Goal: Information Seeking & Learning: Learn about a topic

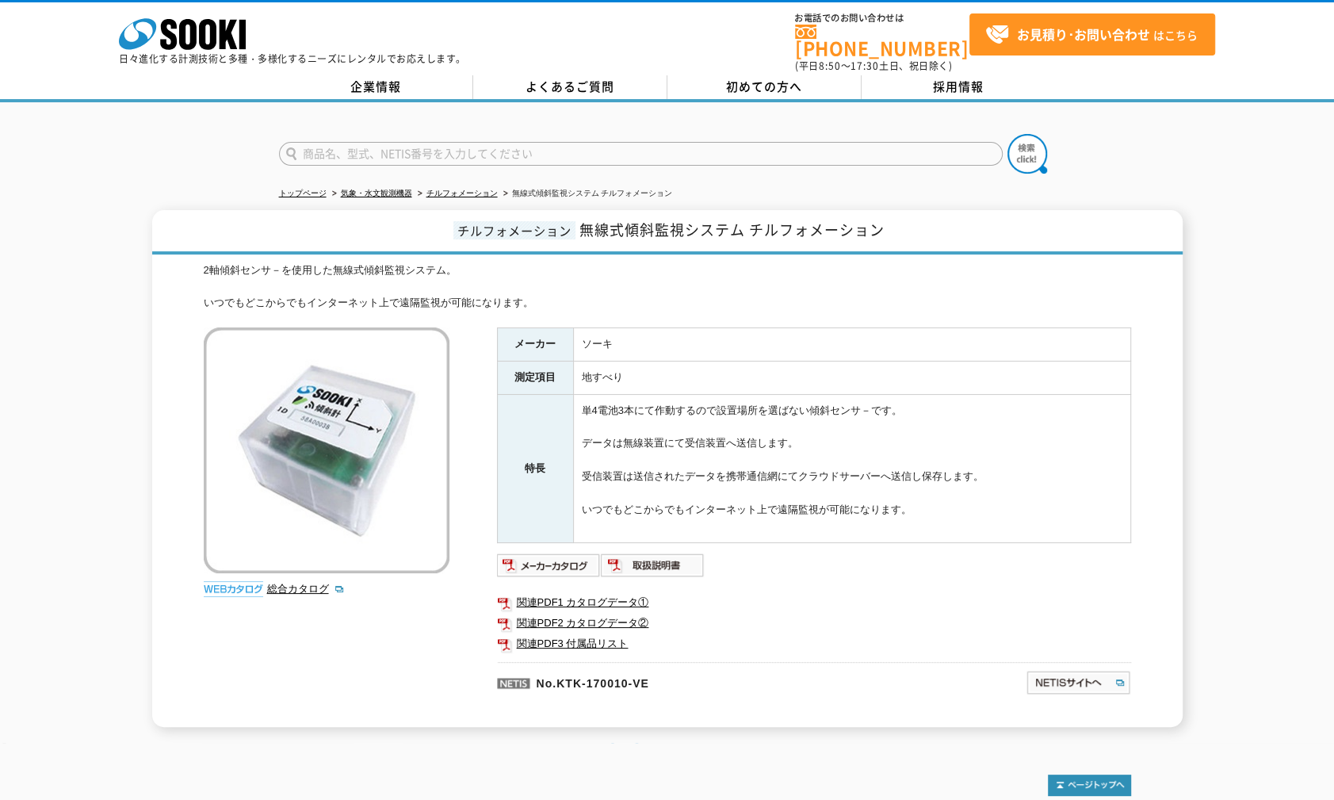
click at [1239, 390] on div "チルフォメーション 無線式傾斜監視システム チルフォメーション 2軸傾斜センサ－を使用した無線式傾斜監視システム。 いつでもどこからでもインターネット上で遠隔…" at bounding box center [667, 468] width 1334 height 517
drag, startPoint x: 1069, startPoint y: 353, endPoint x: 1014, endPoint y: 404, distance: 75.7
click at [1069, 361] on td "地すべり" at bounding box center [851, 377] width 557 height 33
click at [1136, 279] on div "チルフォメーション 無線式傾斜監視システム チルフォメーション 2軸傾斜センサ－を使用した無線式傾斜監視システム。 いつでもどこからでもインターネット上で遠隔…" at bounding box center [667, 468] width 1030 height 517
click at [977, 361] on td "地すべり" at bounding box center [851, 377] width 557 height 33
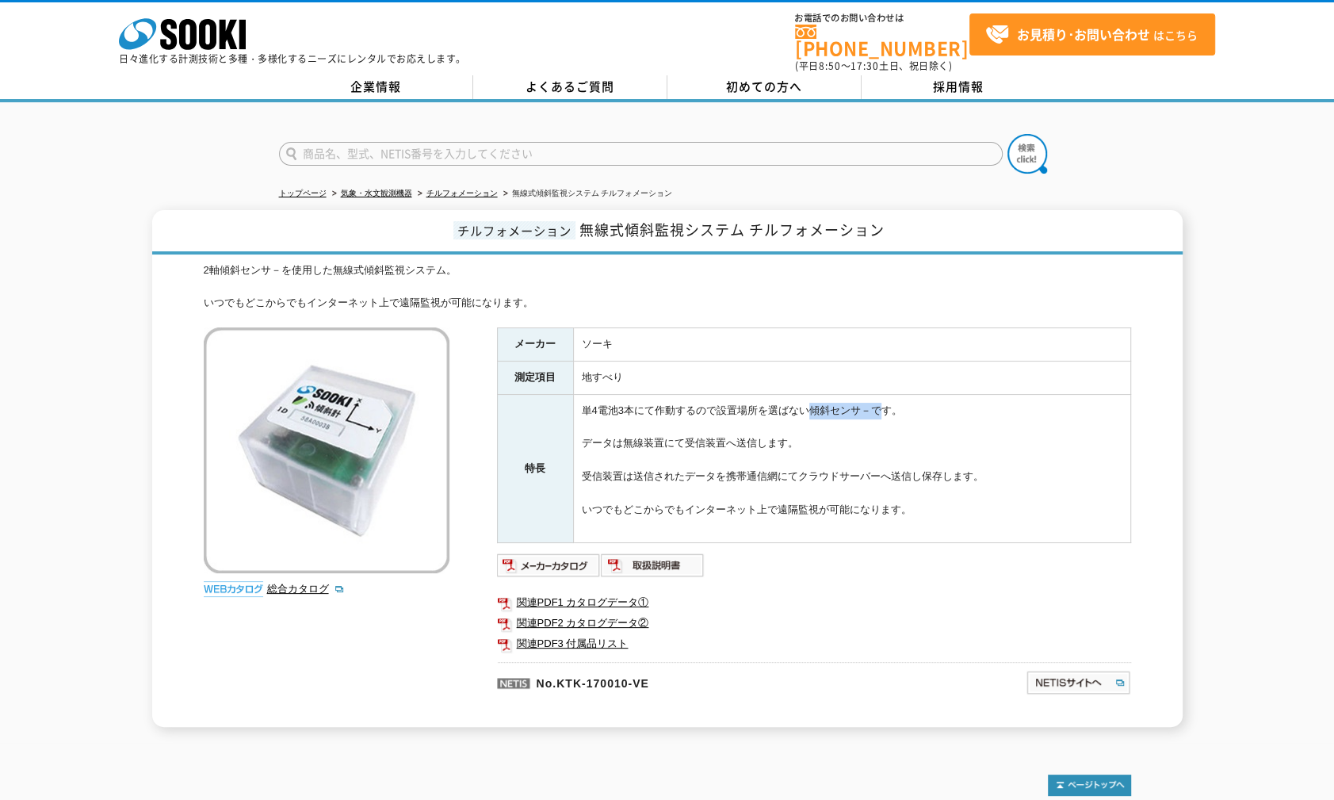
drag, startPoint x: 806, startPoint y: 401, endPoint x: 880, endPoint y: 397, distance: 73.8
click at [880, 397] on td "単4電池3本にて作動するので設置場所を選ばない傾斜センサ－です。 データは無線装置にて受信装置へ送信します。 受信装置は送信されたデータを携帯通信網にてクラウ…" at bounding box center [851, 468] width 557 height 148
click at [998, 394] on td "単4電池3本にて作動するので設置場所を選ばない傾斜センサ－です。 データは無線装置にて受信装置へ送信します。 受信装置は送信されたデータを携帯通信網にてクラウ…" at bounding box center [851, 468] width 557 height 148
click at [638, 554] on img at bounding box center [653, 564] width 104 height 25
